Goal: Task Accomplishment & Management: Contribute content

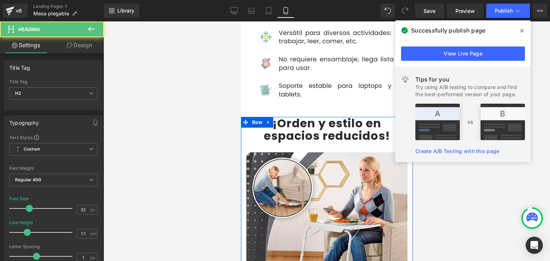
click at [280, 115] on b "¡Orden y estilo en" at bounding box center [326, 123] width 109 height 16
click at [274, 115] on b "¡Orden y estilo en" at bounding box center [326, 123] width 109 height 16
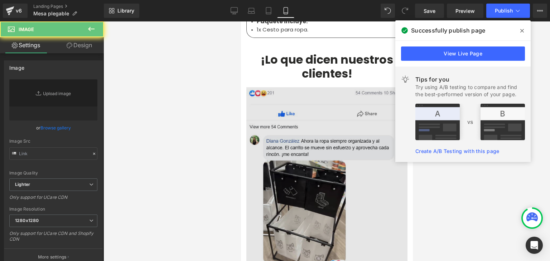
click at [286, 113] on img at bounding box center [326, 249] width 161 height 324
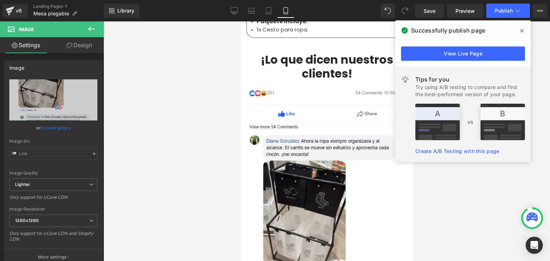
type input "[URL][DOMAIN_NAME][DOMAIN_NAME]"
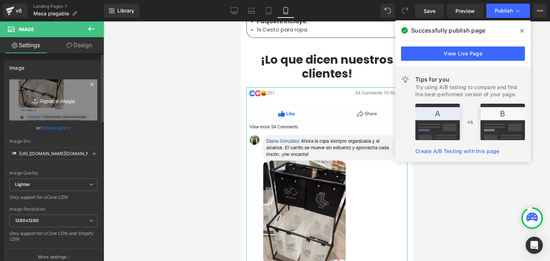
click at [59, 102] on icon "Replace Image" at bounding box center [53, 100] width 57 height 9
type input "C:\fakepath\[DOMAIN_NAME]_yiaagmgdo4_photo.webp"
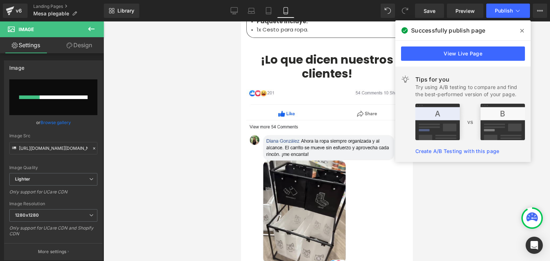
click at [521, 32] on icon at bounding box center [522, 31] width 4 height 6
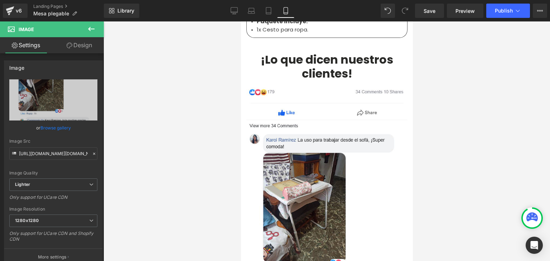
type input "[URL][DOMAIN_NAME][DOMAIN_NAME]"
click at [500, 11] on span "Publish" at bounding box center [504, 11] width 18 height 6
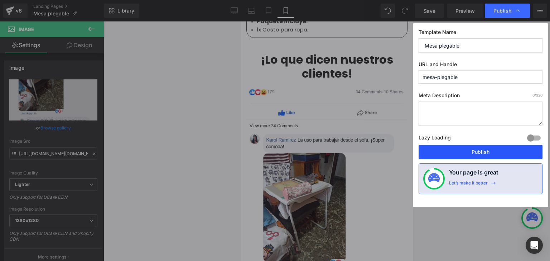
click at [480, 152] on button "Publish" at bounding box center [481, 152] width 124 height 14
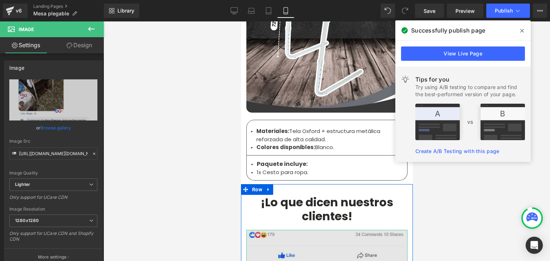
scroll to position [1828, 0]
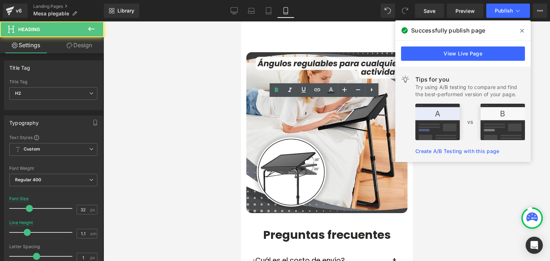
scroll to position [1433, 0]
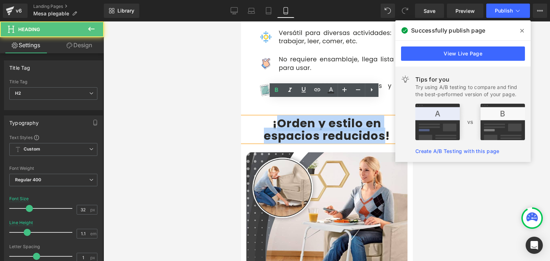
drag, startPoint x: 274, startPoint y: 106, endPoint x: 380, endPoint y: 118, distance: 106.7
click at [380, 118] on div "¡Orden y estilo en espacios reducidos !" at bounding box center [327, 129] width 172 height 25
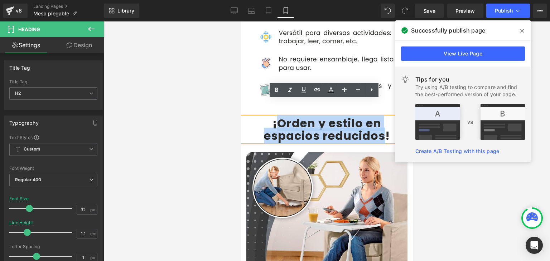
paste div
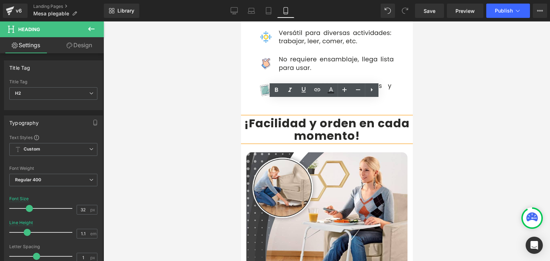
click at [356, 115] on b "¡Facilidad y orden en cada momento" at bounding box center [326, 129] width 165 height 29
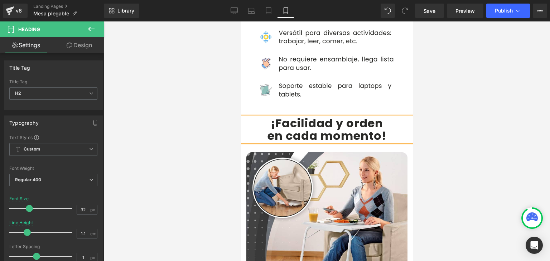
click at [453, 103] on div at bounding box center [327, 141] width 447 height 240
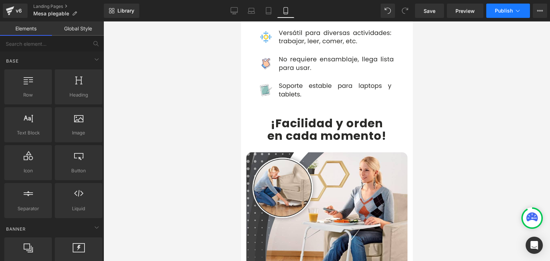
click at [495, 8] on span "Publish" at bounding box center [504, 11] width 18 height 6
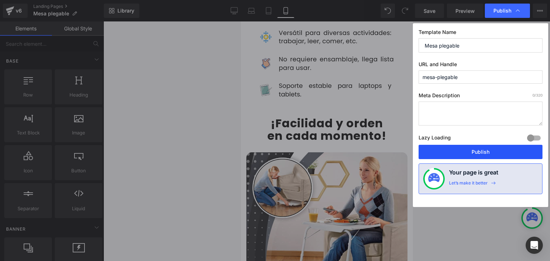
click at [481, 150] on button "Publish" at bounding box center [481, 152] width 124 height 14
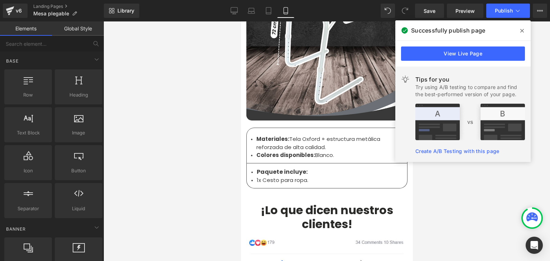
scroll to position [2292, 0]
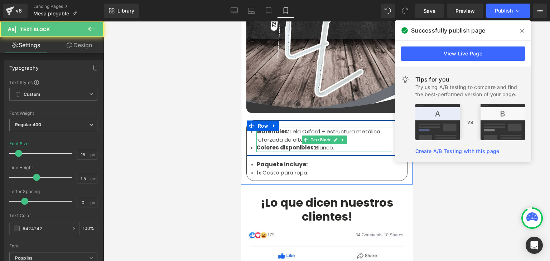
click at [273, 144] on strong "Colores disponibles:" at bounding box center [285, 148] width 59 height 8
click at [267, 169] on li "1x Cesto para ropa." at bounding box center [326, 173] width 140 height 8
click at [277, 169] on li "1x Cesto para ropa." at bounding box center [326, 173] width 140 height 8
click at [283, 169] on li "1x Cesto para ropa." at bounding box center [326, 173] width 140 height 8
click at [522, 32] on icon at bounding box center [522, 31] width 4 height 6
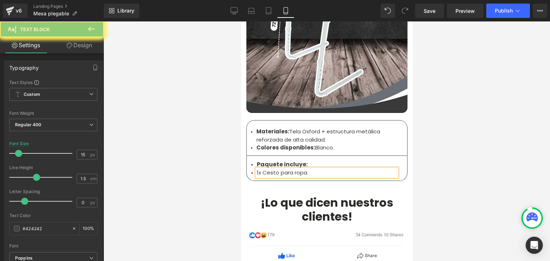
click at [303, 169] on li "1x Cesto para ropa." at bounding box center [326, 173] width 140 height 8
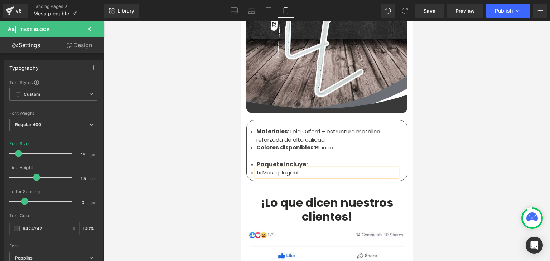
click at [451, 93] on div at bounding box center [327, 141] width 447 height 240
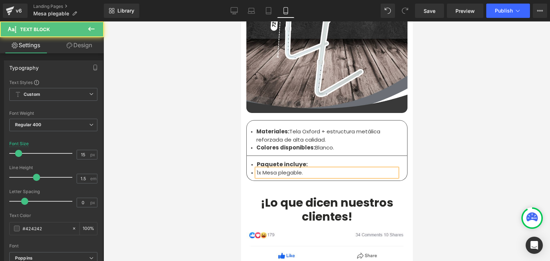
click at [286, 144] on strong "Colores disponibles:" at bounding box center [285, 148] width 59 height 8
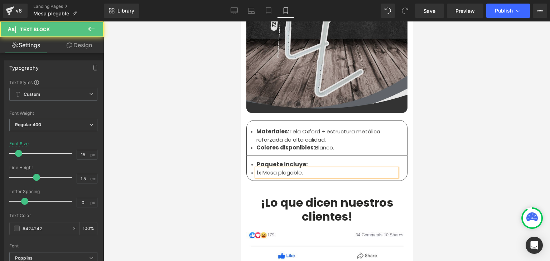
click at [308, 144] on strong "Colores disponibles:" at bounding box center [285, 148] width 59 height 8
click at [312, 144] on li "Colores disponibles: Blanco." at bounding box center [324, 148] width 136 height 8
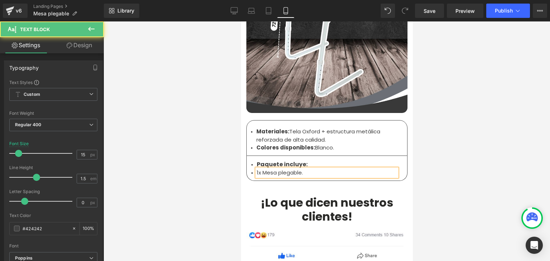
click at [470, 131] on div at bounding box center [327, 141] width 447 height 240
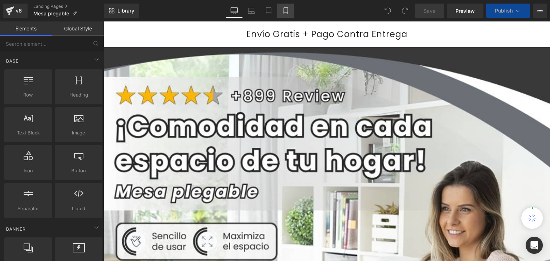
click at [284, 11] on icon at bounding box center [285, 10] width 7 height 7
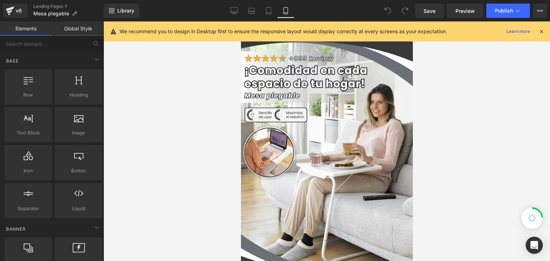
click at [542, 32] on icon at bounding box center [541, 31] width 6 height 6
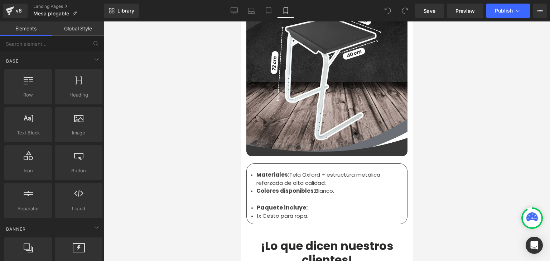
scroll to position [2256, 0]
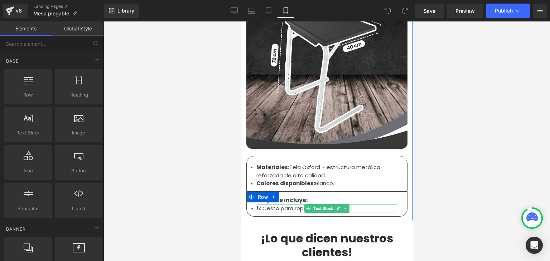
click at [277, 205] on li "1x Cesto para ropa." at bounding box center [326, 209] width 140 height 8
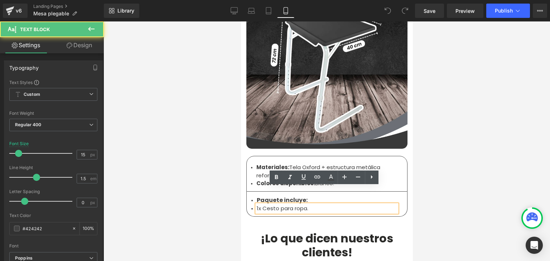
click at [287, 205] on li "1x Cesto para ropa." at bounding box center [326, 209] width 140 height 8
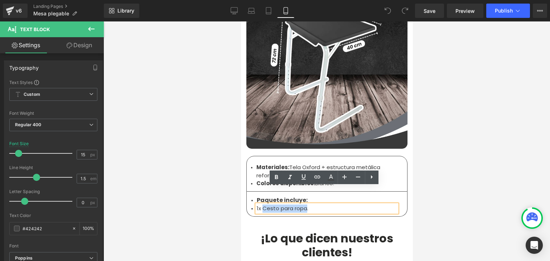
drag, startPoint x: 303, startPoint y: 191, endPoint x: 260, endPoint y: 192, distance: 43.0
click at [260, 205] on li "1x Cesto para ropa." at bounding box center [326, 209] width 140 height 8
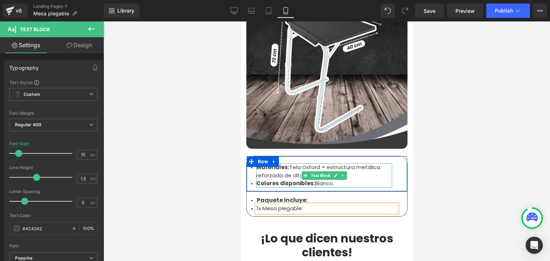
click at [306, 180] on strong "Colores disponibles:" at bounding box center [285, 184] width 59 height 8
click at [324, 180] on li "Colores disponibles: Blanco." at bounding box center [324, 184] width 136 height 8
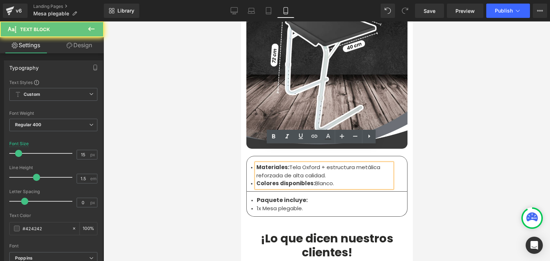
click at [330, 180] on li "Colores disponibles: Blanco." at bounding box center [324, 184] width 136 height 8
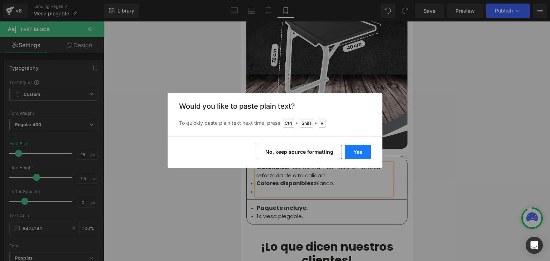
click at [351, 156] on button "Yes" at bounding box center [358, 152] width 26 height 14
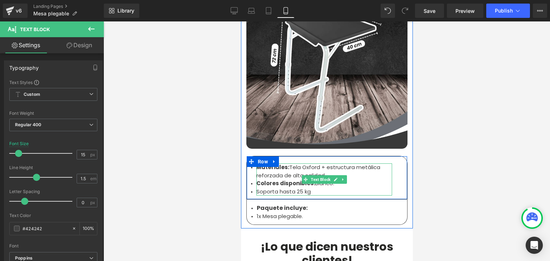
click at [284, 188] on li "Soporta hasta 25 kg" at bounding box center [324, 192] width 136 height 8
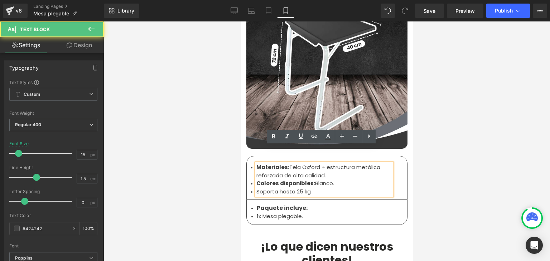
click at [291, 188] on li "Soporta hasta 25 kg" at bounding box center [324, 192] width 136 height 8
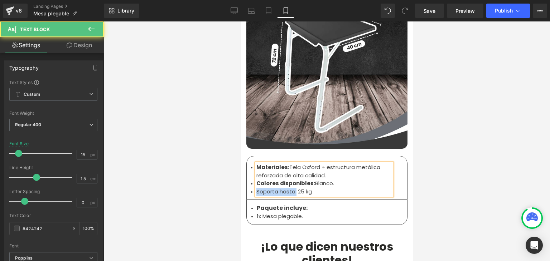
drag, startPoint x: 293, startPoint y: 174, endPoint x: 254, endPoint y: 174, distance: 38.7
click at [256, 188] on li "Soporta hasta: 25 kg" at bounding box center [324, 192] width 136 height 8
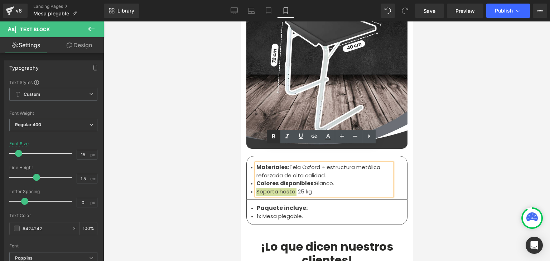
click at [272, 140] on icon at bounding box center [273, 137] width 9 height 9
click at [316, 188] on li "Soporta hasta: 25 kg" at bounding box center [324, 192] width 136 height 8
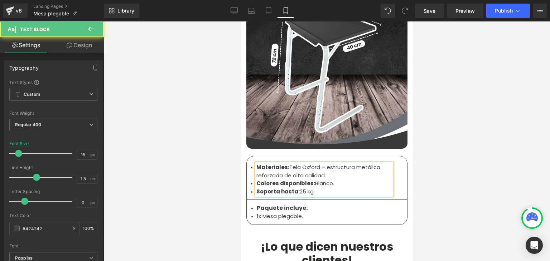
click at [298, 164] on li "Materiales: Tela Oxford + estructura metálica reforzada de alta calidad." at bounding box center [324, 172] width 136 height 16
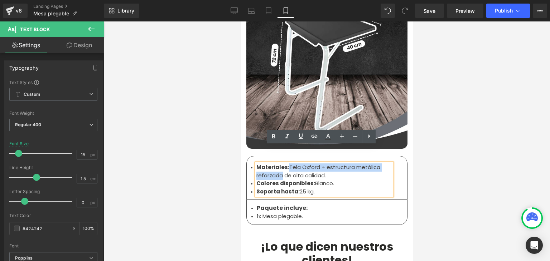
drag, startPoint x: 278, startPoint y: 157, endPoint x: 287, endPoint y: 151, distance: 10.7
click at [287, 164] on li "Materiales: Tela Oxford + estructura metálica reforzada de alta calidad." at bounding box center [324, 172] width 136 height 16
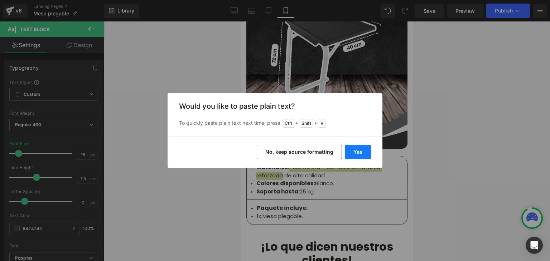
click at [361, 151] on button "Yes" at bounding box center [358, 152] width 26 height 14
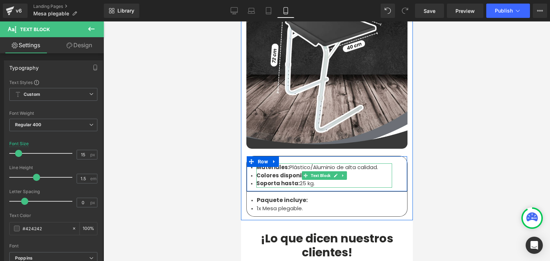
click at [294, 164] on li "Materiales: Plástico/Aluminio de alta calidad." at bounding box center [324, 168] width 136 height 8
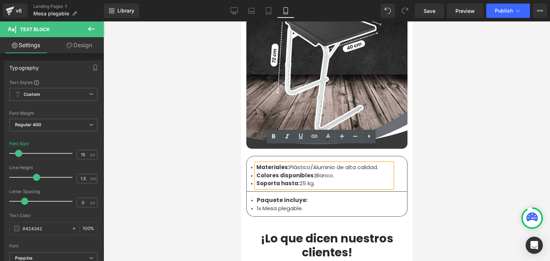
click at [463, 133] on div at bounding box center [327, 141] width 447 height 240
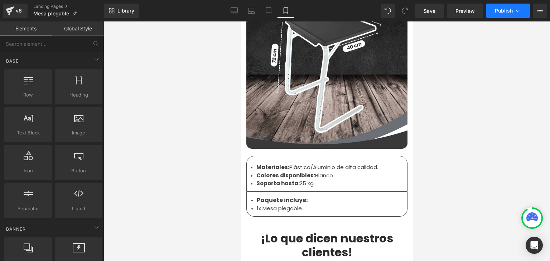
click at [507, 11] on span "Publish" at bounding box center [504, 11] width 18 height 6
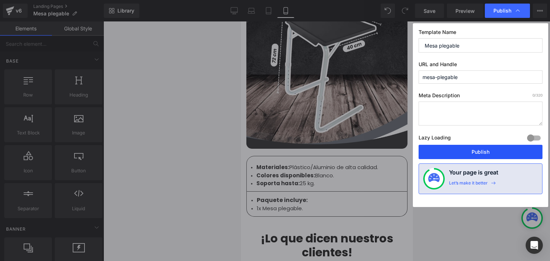
click at [480, 152] on button "Publish" at bounding box center [481, 152] width 124 height 14
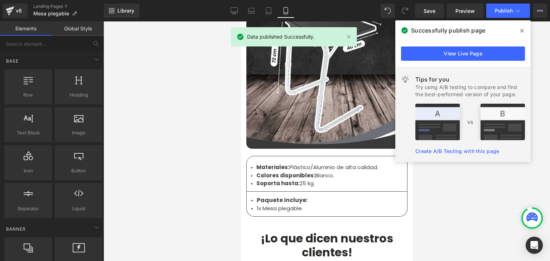
click at [522, 31] on icon at bounding box center [522, 31] width 4 height 4
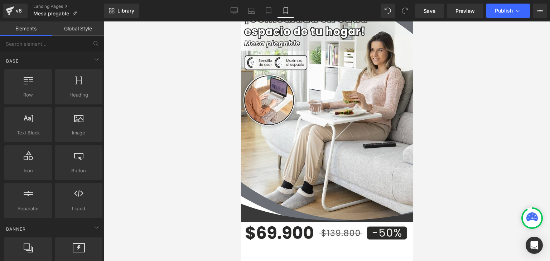
scroll to position [0, 0]
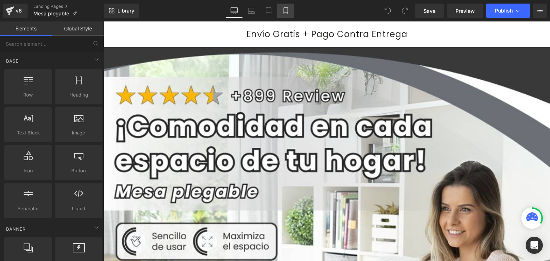
click at [286, 10] on icon at bounding box center [285, 10] width 7 height 7
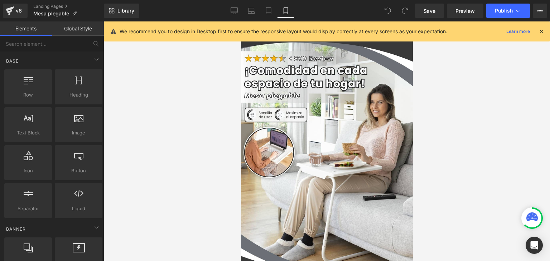
click at [538, 30] on icon at bounding box center [541, 31] width 6 height 6
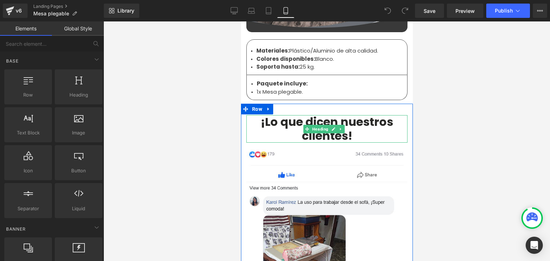
scroll to position [2471, 0]
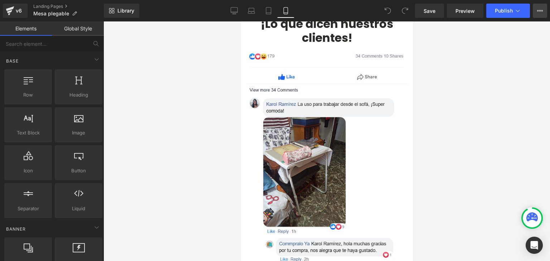
click at [536, 8] on button "View Live Page View with current Template Save Template to Library Schedule Pub…" at bounding box center [540, 11] width 14 height 14
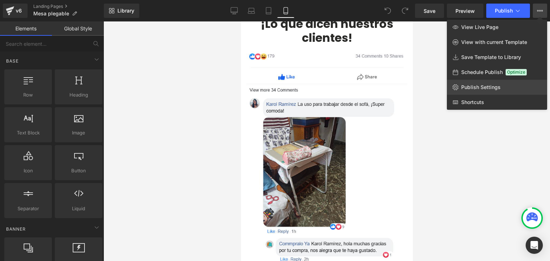
click at [490, 86] on span "Publish Settings" at bounding box center [480, 87] width 39 height 6
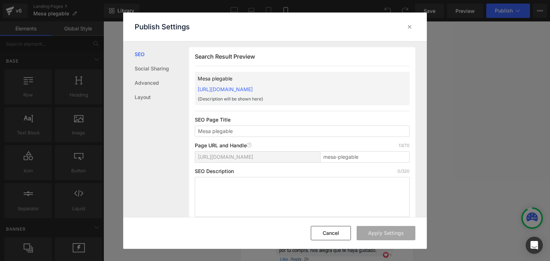
scroll to position [0, 0]
drag, startPoint x: 193, startPoint y: 87, endPoint x: 347, endPoint y: 86, distance: 153.3
click at [347, 86] on div "Search Result Preview Mesa plegable [URL][DOMAIN_NAME] {Description will be sho…" at bounding box center [302, 135] width 226 height 176
copy link "[URL][DOMAIN_NAME]"
click at [407, 31] on div at bounding box center [409, 26] width 11 height 11
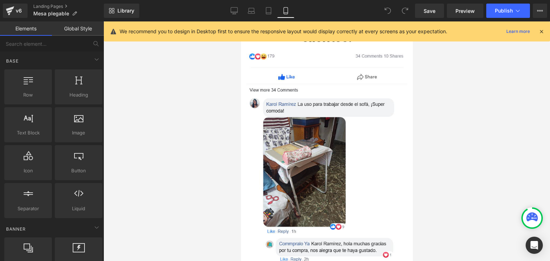
drag, startPoint x: 542, startPoint y: 30, endPoint x: 528, endPoint y: 34, distance: 14.5
click at [542, 30] on icon at bounding box center [541, 31] width 6 height 6
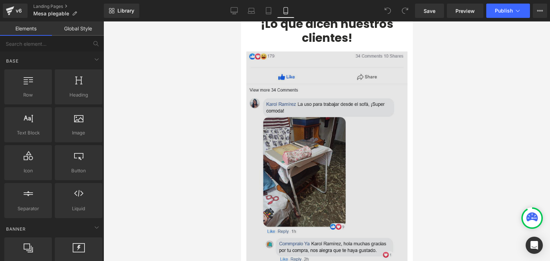
click at [341, 101] on img at bounding box center [326, 207] width 161 height 311
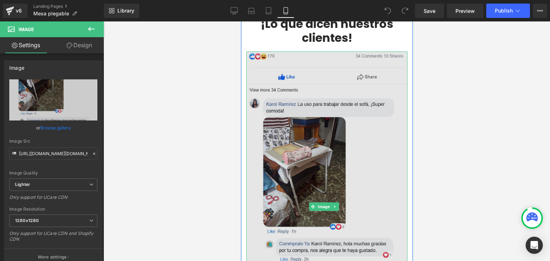
click at [322, 122] on img at bounding box center [326, 207] width 161 height 311
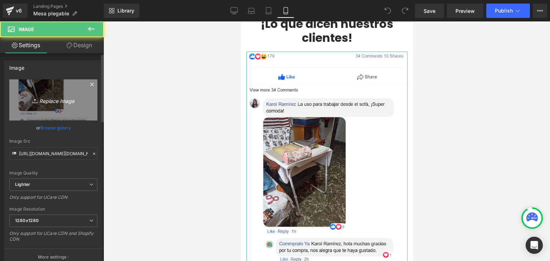
click at [33, 101] on icon at bounding box center [35, 100] width 7 height 7
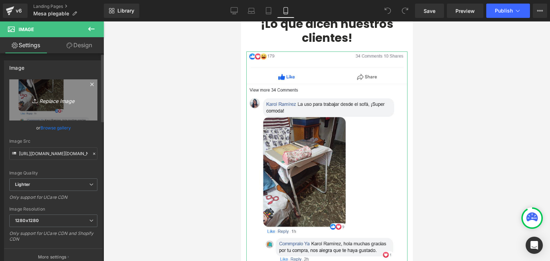
type input "C:\fakepath\[DOMAIN_NAME]_o18pjofgub_photo.webp"
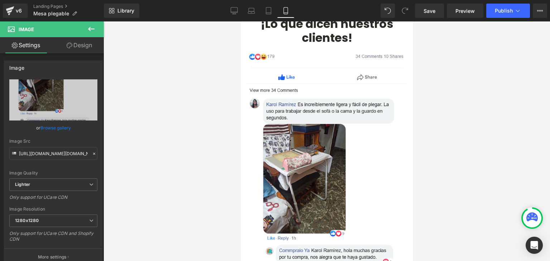
type input "[URL][DOMAIN_NAME][DOMAIN_NAME]"
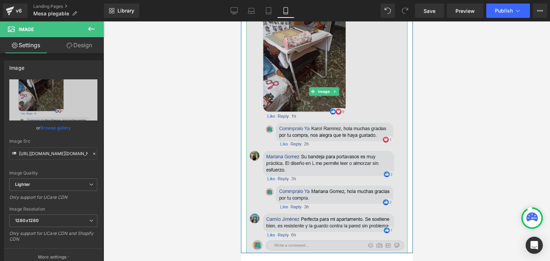
scroll to position [2615, 0]
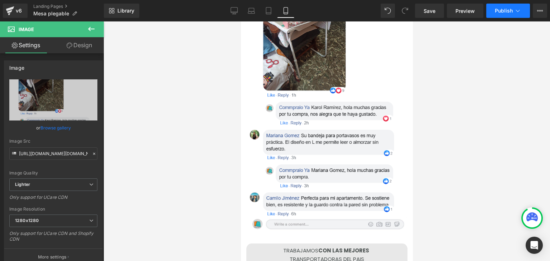
click at [501, 10] on span "Publish" at bounding box center [504, 11] width 18 height 6
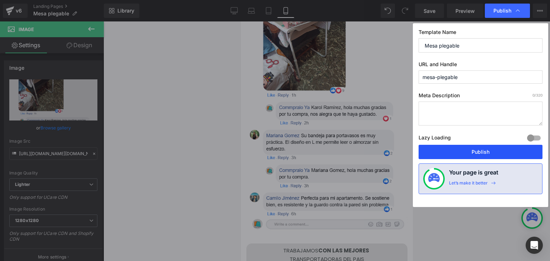
click at [482, 151] on button "Publish" at bounding box center [481, 152] width 124 height 14
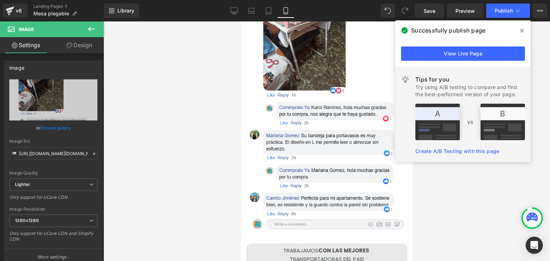
click at [523, 31] on icon at bounding box center [522, 31] width 4 height 6
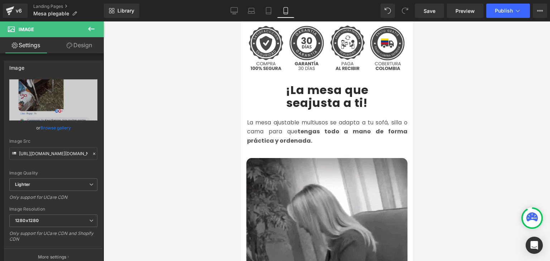
scroll to position [287, 0]
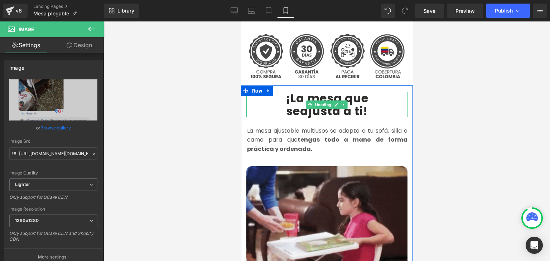
click at [287, 90] on b "¡La mesa que" at bounding box center [326, 98] width 83 height 16
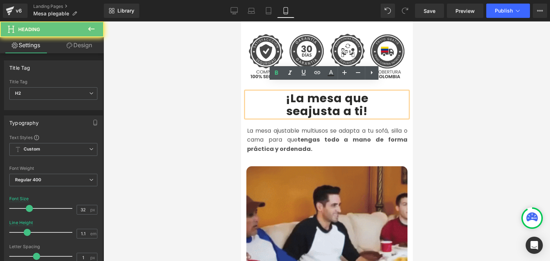
click at [291, 90] on b "¡La mesa que" at bounding box center [326, 98] width 83 height 16
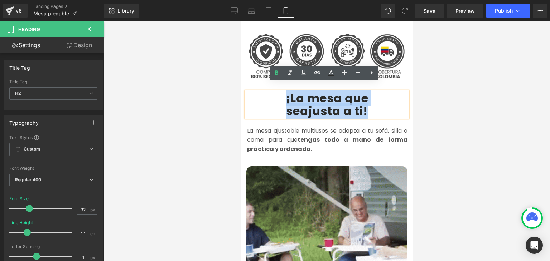
drag, startPoint x: 281, startPoint y: 93, endPoint x: 365, endPoint y: 102, distance: 84.4
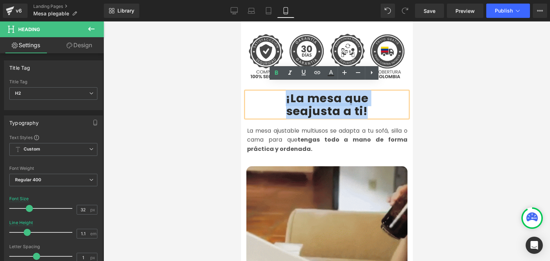
click at [365, 102] on div "¡La mesa que se ajusta a ti !" at bounding box center [326, 104] width 161 height 25
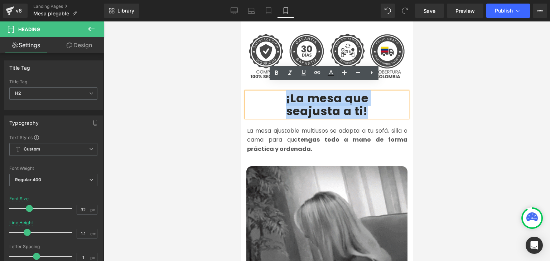
copy div "¡La mesa que se ajusta a ti !"
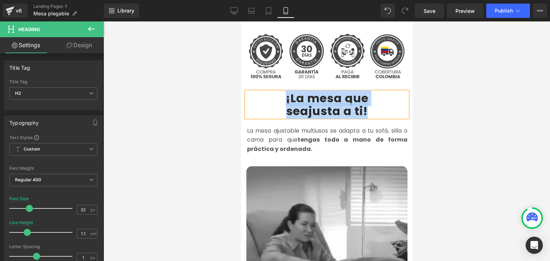
click at [300, 103] on b "ajusta a ti" at bounding box center [331, 111] width 63 height 16
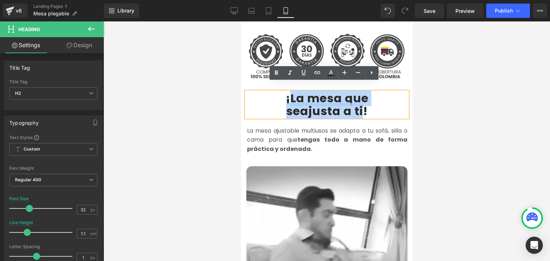
drag, startPoint x: 287, startPoint y: 90, endPoint x: 362, endPoint y: 96, distance: 75.5
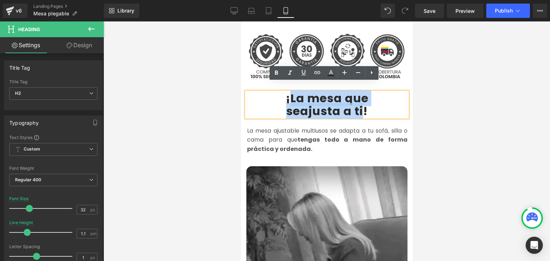
click at [362, 96] on div "¡La mesa que se ajusta a ti !" at bounding box center [326, 104] width 161 height 25
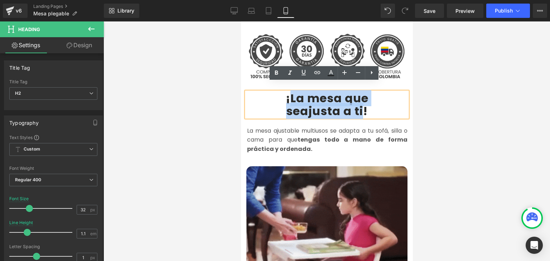
paste div
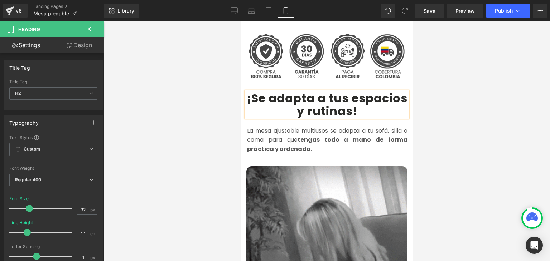
click at [349, 90] on b "¡Se adapta a tus espacios y rutinas" at bounding box center [326, 104] width 161 height 29
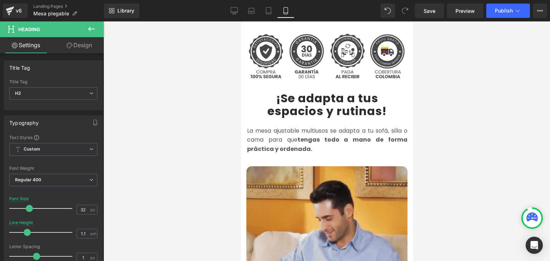
click at [446, 94] on div at bounding box center [327, 141] width 447 height 240
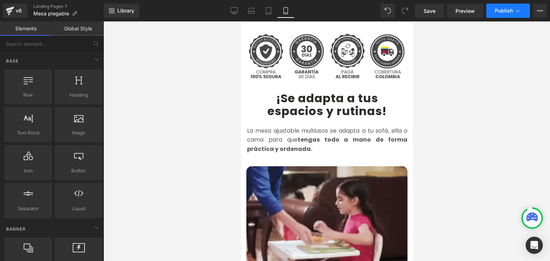
click at [504, 17] on button "Publish" at bounding box center [508, 11] width 44 height 14
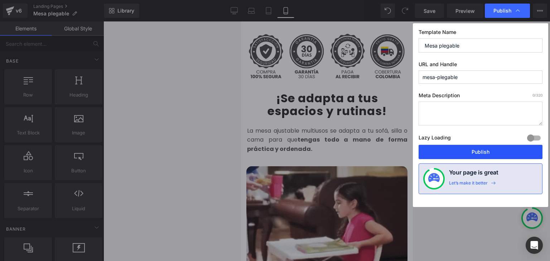
click at [483, 152] on button "Publish" at bounding box center [481, 152] width 124 height 14
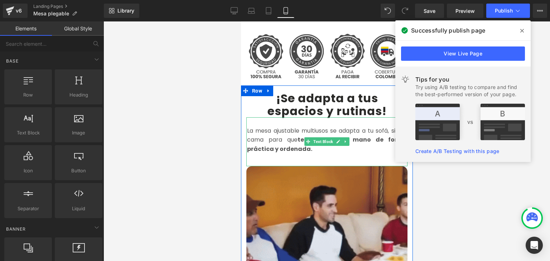
click at [264, 134] on font "La mesa ajustable multiusos se adapta a tu sofá, silla o cama para que tengas t…" at bounding box center [327, 140] width 160 height 27
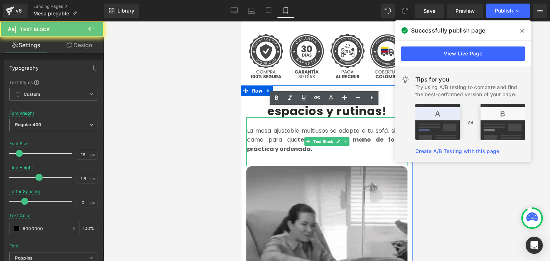
click at [269, 130] on font "La mesa ajustable multiusos se adapta a tu sofá, silla o cama para que tengas t…" at bounding box center [327, 140] width 160 height 27
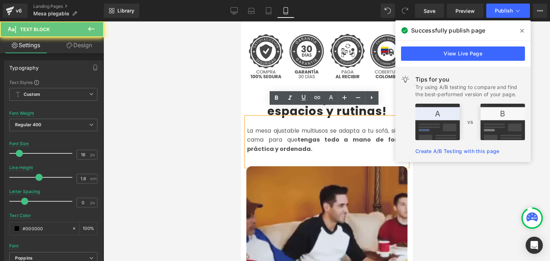
click at [269, 130] on font "La mesa ajustable multiusos se adapta a tu sofá, silla o cama para que tengas t…" at bounding box center [327, 140] width 160 height 27
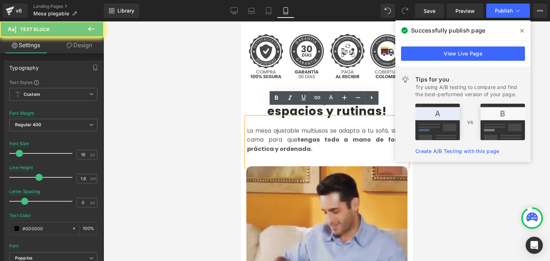
click at [269, 130] on font "La mesa ajustable multiusos se adapta a tu sofá, silla o cama para que tengas t…" at bounding box center [327, 140] width 160 height 27
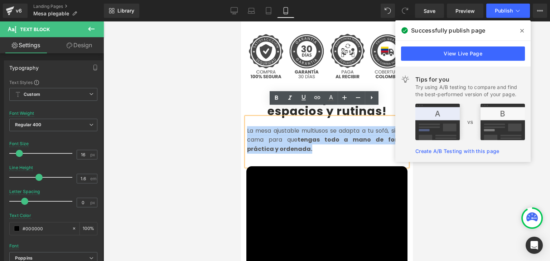
copy font "La mesa ajustable multiusos se adapta a tu sofá, silla o cama para que tengas t…"
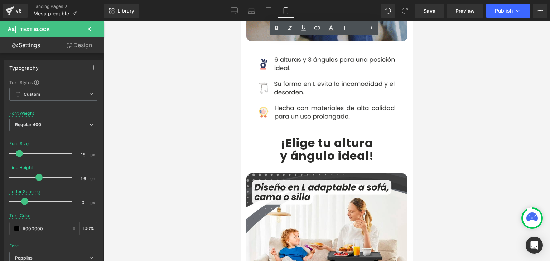
scroll to position [573, 0]
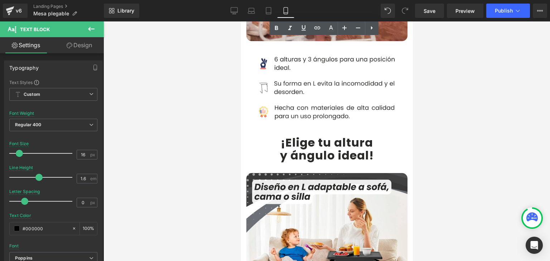
click at [293, 135] on b "¡Elige tu altura" at bounding box center [326, 143] width 92 height 16
click at [284, 135] on b "¡Elige tu altura" at bounding box center [326, 143] width 92 height 16
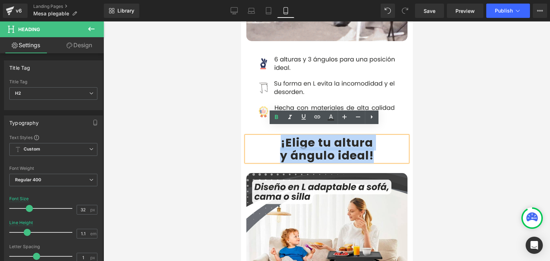
drag, startPoint x: 279, startPoint y: 134, endPoint x: 371, endPoint y: 147, distance: 93.8
click at [371, 147] on div "¡Elige tu altura y ángulo ideal !" at bounding box center [326, 148] width 161 height 25
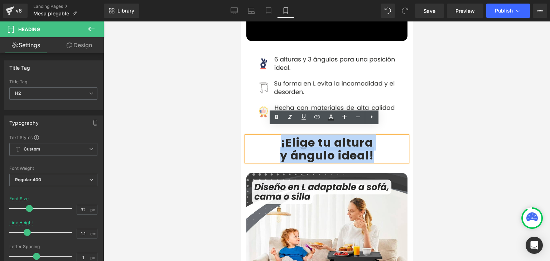
copy div "¡Elige tu altura y ángulo ideal !"
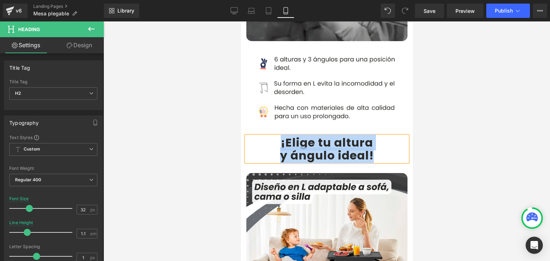
click at [287, 135] on b "¡Elige tu altura" at bounding box center [326, 143] width 92 height 16
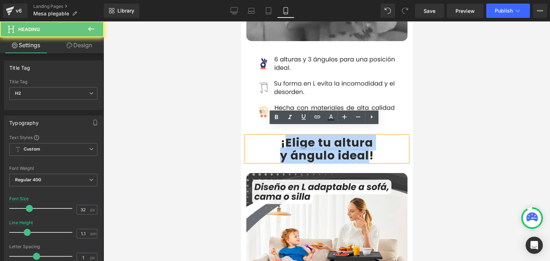
drag, startPoint x: 284, startPoint y: 135, endPoint x: 364, endPoint y: 146, distance: 80.3
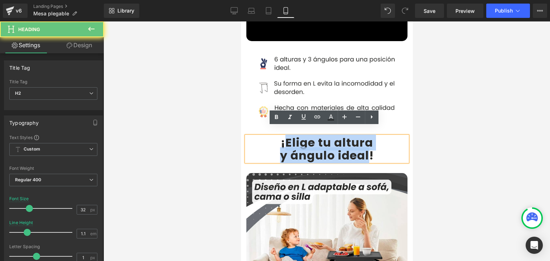
click at [364, 146] on div "¡Elige tu altura y ángulo ideal !" at bounding box center [326, 148] width 161 height 25
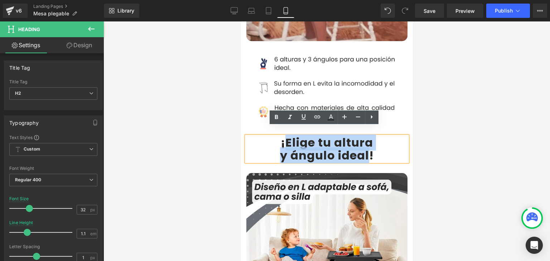
paste div
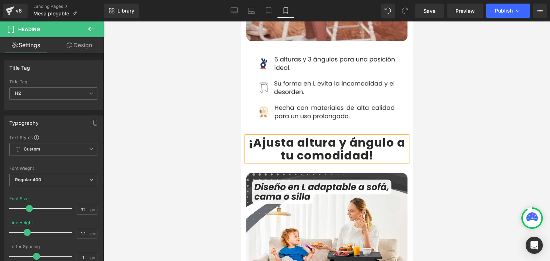
click at [271, 135] on b "¡Ajusta altura y ángulo a tu comodidad" at bounding box center [326, 149] width 157 height 29
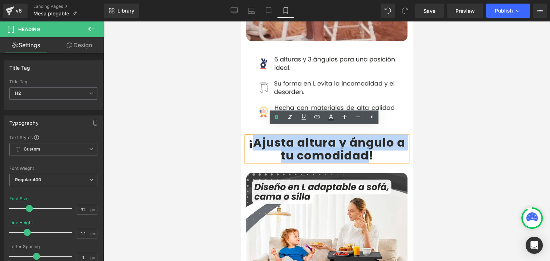
drag, startPoint x: 254, startPoint y: 133, endPoint x: 365, endPoint y: 146, distance: 111.5
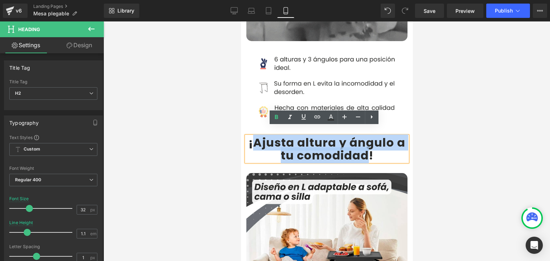
click at [365, 146] on h2 "¡Ajusta altura y ángulo a tu comodidad !" at bounding box center [326, 148] width 161 height 25
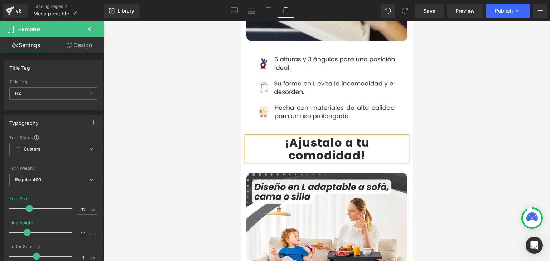
click at [468, 129] on div at bounding box center [327, 141] width 447 height 240
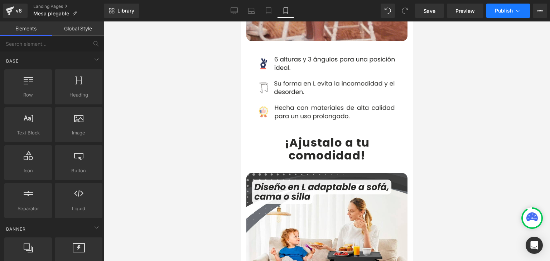
click at [500, 13] on span "Publish" at bounding box center [504, 11] width 18 height 6
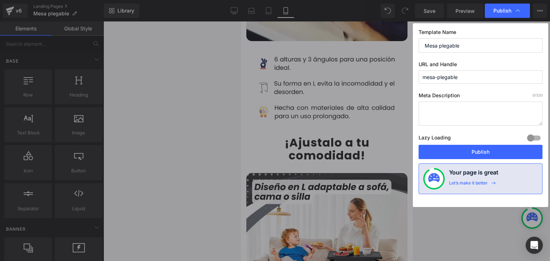
drag, startPoint x: 479, startPoint y: 149, endPoint x: 478, endPoint y: 120, distance: 29.7
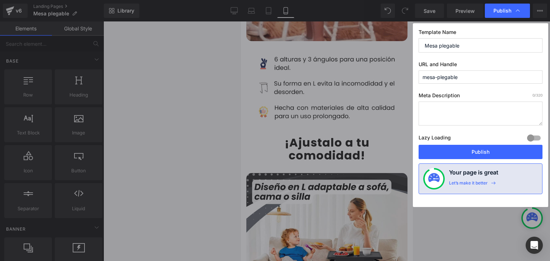
click at [479, 150] on button "Publish" at bounding box center [481, 152] width 124 height 14
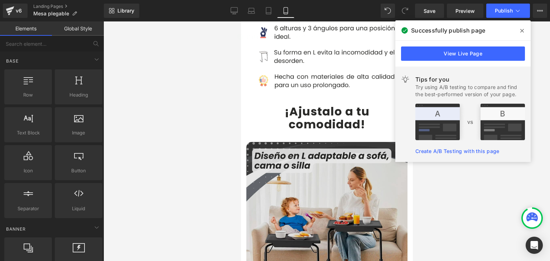
scroll to position [788, 0]
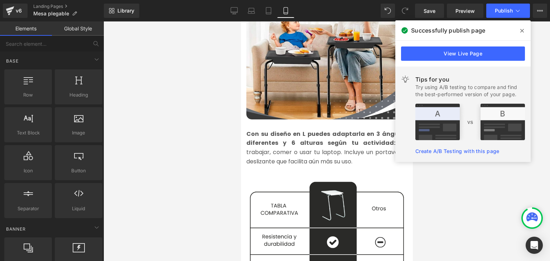
click at [248, 130] on strong "Con su diseño en L puedes adaptarla en 3 ángulos diferentes y 6 alturas según t…" at bounding box center [326, 139] width 161 height 18
click at [259, 130] on strong "Con su diseño en L puedes adaptarla en 3 ángulos diferentes y 6 alturas según t…" at bounding box center [326, 139] width 161 height 18
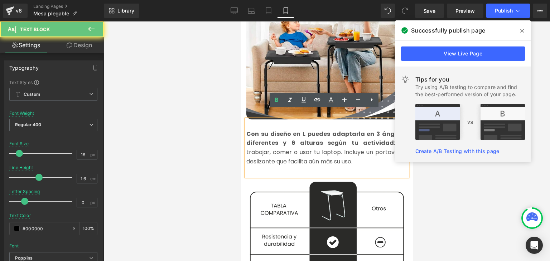
click at [259, 130] on strong "Con su diseño en L puedes adaptarla en 3 ángulos diferentes y 6 alturas según t…" at bounding box center [326, 139] width 161 height 18
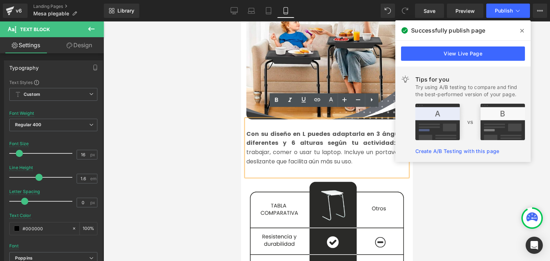
copy font "Con su diseño en L puedes adaptarla en 3 ángulos diferentes y 6 alturas según t…"
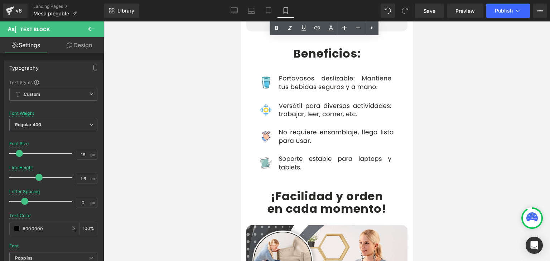
scroll to position [1361, 0]
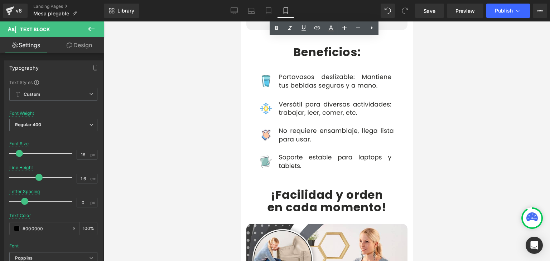
click at [279, 187] on b "¡Facilidad y orden" at bounding box center [326, 195] width 112 height 16
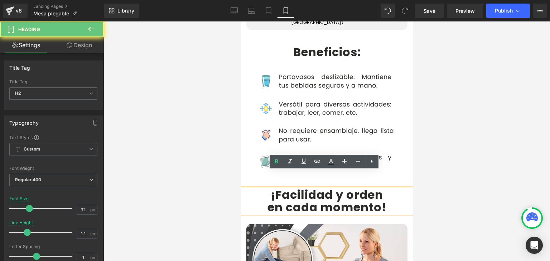
click at [278, 187] on b "¡Facilidad y orden" at bounding box center [326, 195] width 112 height 16
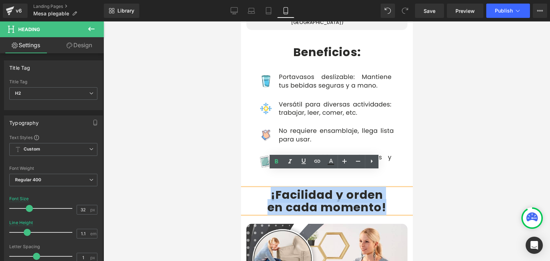
drag, startPoint x: 268, startPoint y: 178, endPoint x: 381, endPoint y: 189, distance: 113.3
click at [381, 189] on div "¡Facilidad y orden en cada momento !" at bounding box center [327, 201] width 172 height 25
copy div "¡Facilidad y orden en cada momento !"
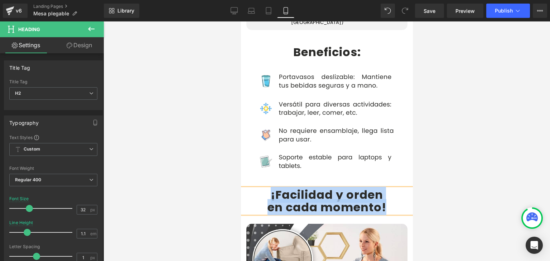
click at [283, 187] on b "¡Facilidad y orden" at bounding box center [326, 195] width 112 height 16
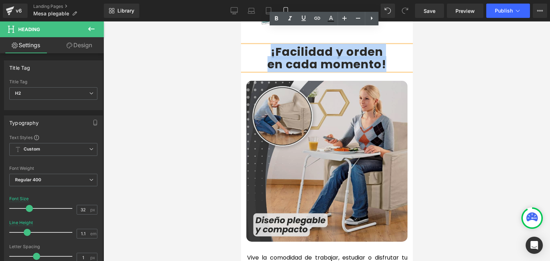
scroll to position [1433, 0]
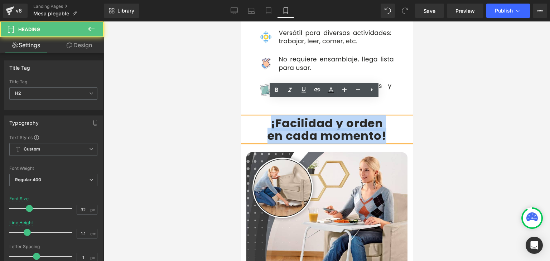
click at [279, 115] on b "¡Facilidad y orden" at bounding box center [326, 123] width 112 height 16
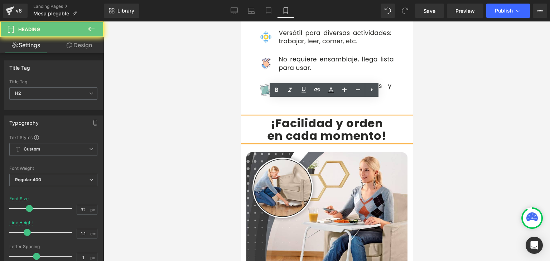
drag, startPoint x: 274, startPoint y: 109, endPoint x: 306, endPoint y: 106, distance: 31.3
click at [318, 115] on b "¡Facilidad y orden" at bounding box center [326, 123] width 112 height 16
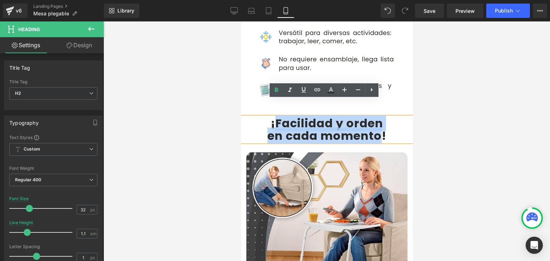
drag, startPoint x: 273, startPoint y: 106, endPoint x: 379, endPoint y: 117, distance: 106.6
click at [379, 117] on div "¡Facilidad y orden en cada momento !" at bounding box center [327, 129] width 172 height 25
paste div
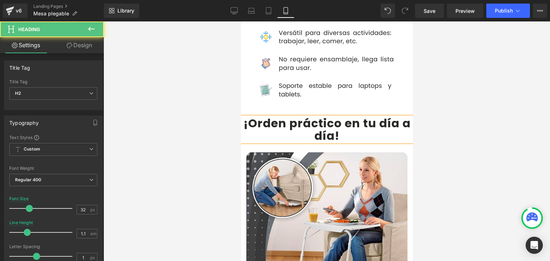
click at [362, 115] on b "¡Orden práctico en tu día a día" at bounding box center [326, 129] width 167 height 29
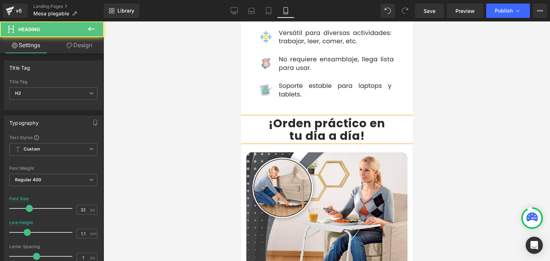
click at [366, 115] on b "¡Orden práctico en" at bounding box center [326, 123] width 117 height 16
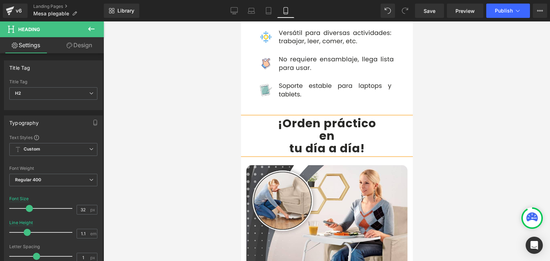
click at [289, 140] on b "tu día a día" at bounding box center [324, 148] width 71 height 16
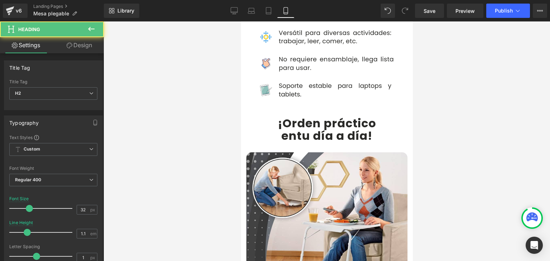
click at [452, 109] on div at bounding box center [327, 141] width 447 height 240
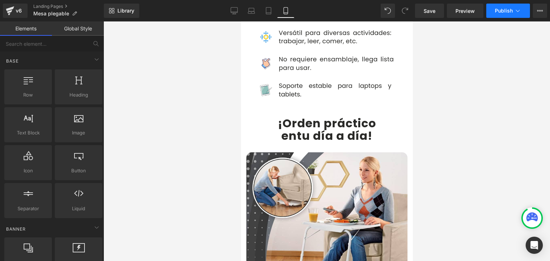
click at [506, 10] on span "Publish" at bounding box center [504, 11] width 18 height 6
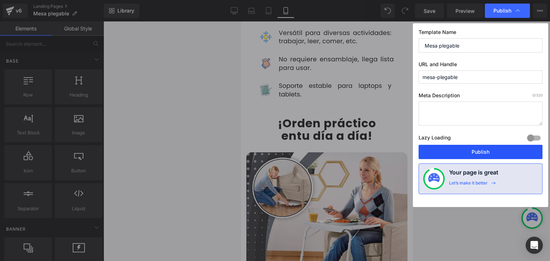
click at [477, 151] on button "Publish" at bounding box center [481, 152] width 124 height 14
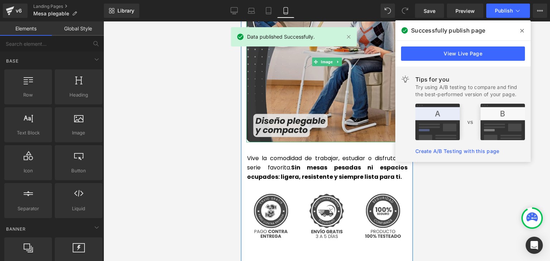
scroll to position [1612, 0]
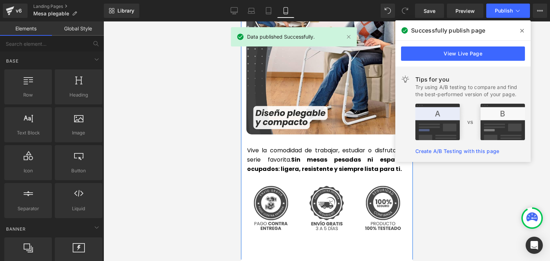
click at [251, 146] on p "Vive la comodidad de trabajar, estudiar o disfrutar tu serie favorita. Sin mesa…" at bounding box center [327, 160] width 160 height 28
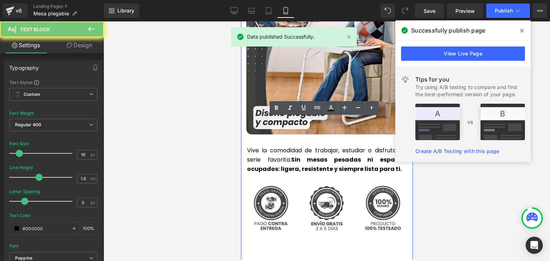
click at [251, 146] on p "Vive la comodidad de trabajar, estudiar o disfrutar tu serie favorita. Sin mesa…" at bounding box center [327, 160] width 160 height 28
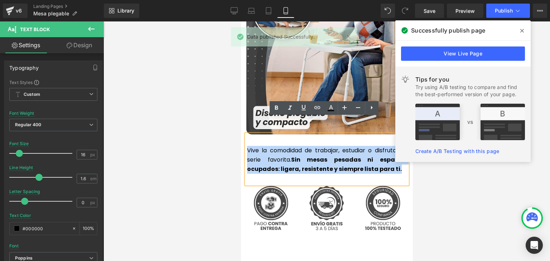
copy p "Vive la comodidad de trabajar, estudiar o disfrutar tu serie favorita. Sin mesa…"
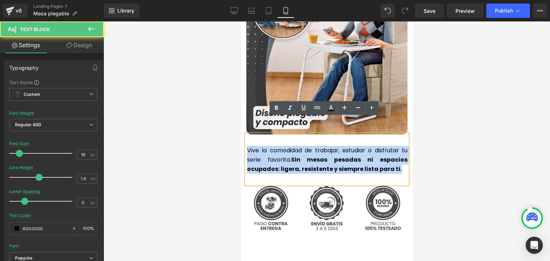
click at [340, 156] on strong "Sin mesas pesadas ni espacios ocupados: ligera, resistente y siempre lista para…" at bounding box center [327, 165] width 160 height 18
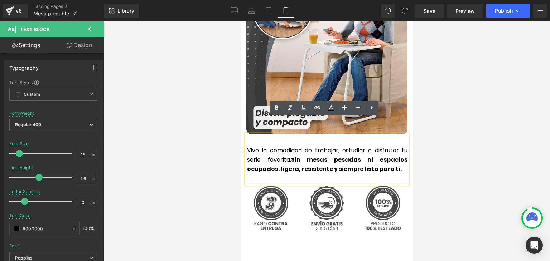
click at [282, 146] on p "Vive la comodidad de trabajar, estudiar o disfrutar tu serie favorita. Sin mesa…" at bounding box center [327, 160] width 160 height 28
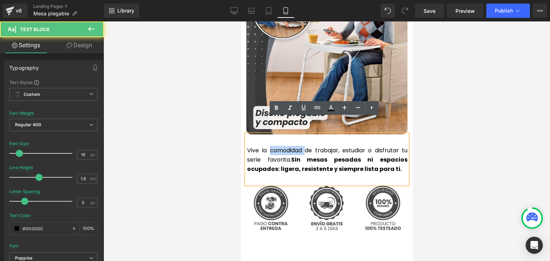
click at [282, 146] on p "Vive la comodidad de trabajar, estudiar o disfrutar tu serie favorita. Sin mesa…" at bounding box center [327, 160] width 160 height 28
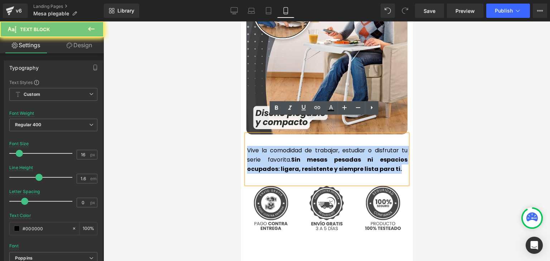
click at [282, 146] on p "Vive la comodidad de trabajar, estudiar o disfrutar tu serie favorita. Sin mesa…" at bounding box center [327, 160] width 160 height 28
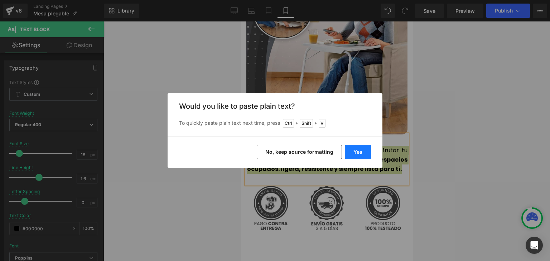
click at [355, 153] on button "Yes" at bounding box center [358, 152] width 26 height 14
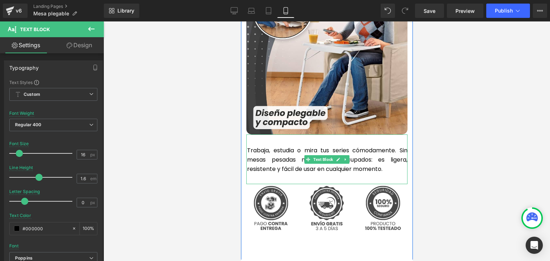
click at [385, 146] on p "Trabaja, estudia o mira tus series cómodamente. Sin mesas pesadas ni espacios o…" at bounding box center [327, 160] width 160 height 28
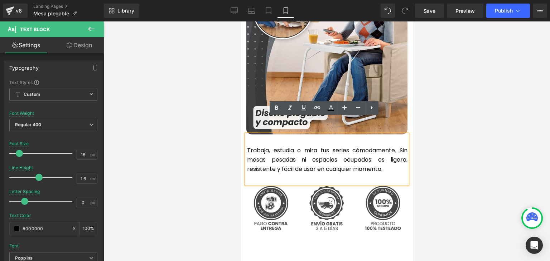
click at [385, 149] on p "Trabaja, estudia o mira tus series cómodamente. Sin mesas pesadas ni espacios o…" at bounding box center [327, 160] width 160 height 28
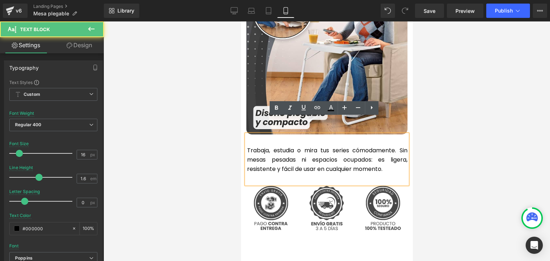
click at [289, 153] on p "Trabaja, estudia o mira tus series cómodamente. Sin mesas pesadas ni espacios o…" at bounding box center [327, 160] width 160 height 28
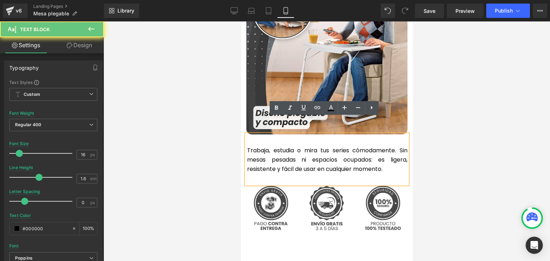
click at [290, 153] on p "Trabaja, estudia o mira tus series cómodamente. Sin mesas pesadas ni espacios o…" at bounding box center [327, 160] width 160 height 28
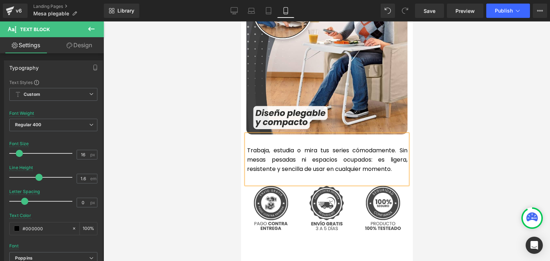
click at [259, 146] on p "Trabaja, estudia o mira tus series cómodamente. Sin mesas pesadas ni espacios o…" at bounding box center [327, 160] width 160 height 28
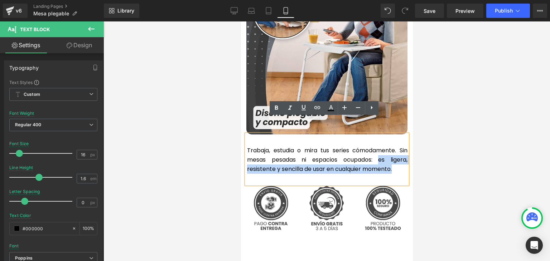
drag, startPoint x: 396, startPoint y: 152, endPoint x: 376, endPoint y: 146, distance: 21.0
click at [376, 146] on p "Trabaja, estudia o mira tus series cómodamente. Sin mesas pesadas ni espacios o…" at bounding box center [327, 160] width 160 height 28
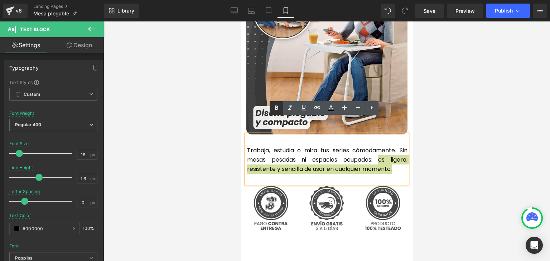
click at [273, 108] on icon at bounding box center [276, 108] width 9 height 9
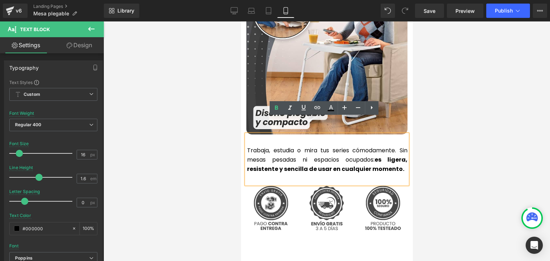
click at [481, 101] on div at bounding box center [327, 141] width 447 height 240
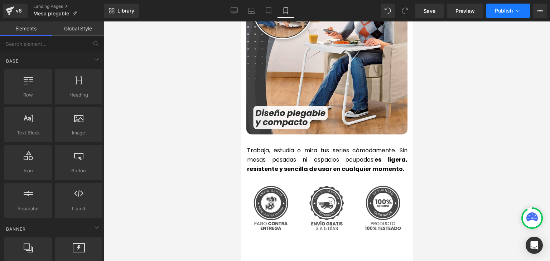
click at [505, 11] on span "Publish" at bounding box center [504, 11] width 18 height 6
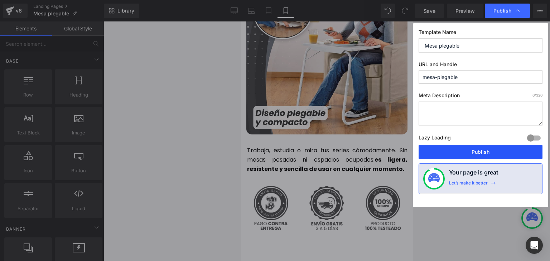
click at [481, 149] on button "Publish" at bounding box center [481, 152] width 124 height 14
